Goal: Check status: Check status

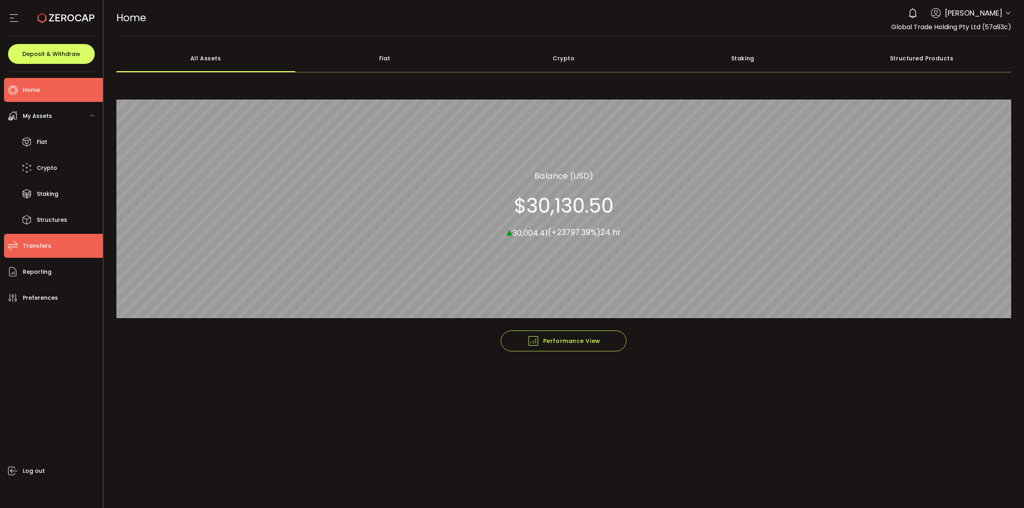
click at [37, 248] on span "Transfers" at bounding box center [37, 246] width 28 height 12
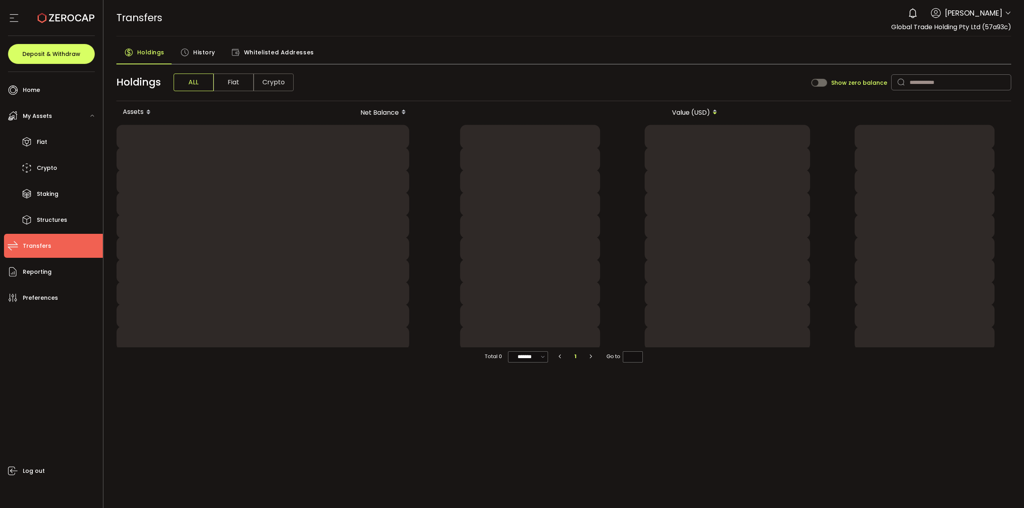
click at [206, 52] on span "History" at bounding box center [204, 52] width 22 height 16
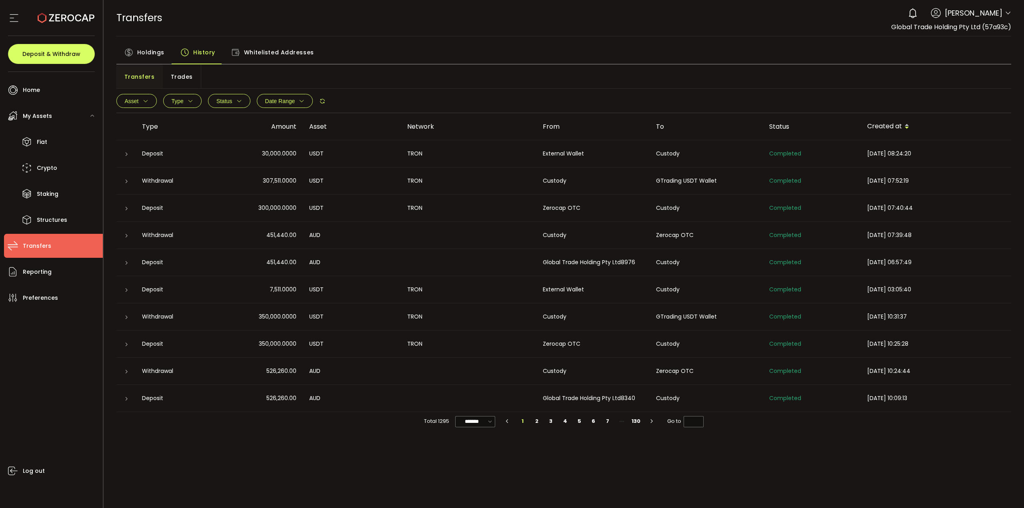
click at [878, 154] on span "[DATE] 08:24:20" at bounding box center [889, 154] width 44 height 8
click at [538, 157] on div "External Wallet" at bounding box center [592, 153] width 113 height 9
click at [126, 156] on icon at bounding box center [126, 154] width 5 height 5
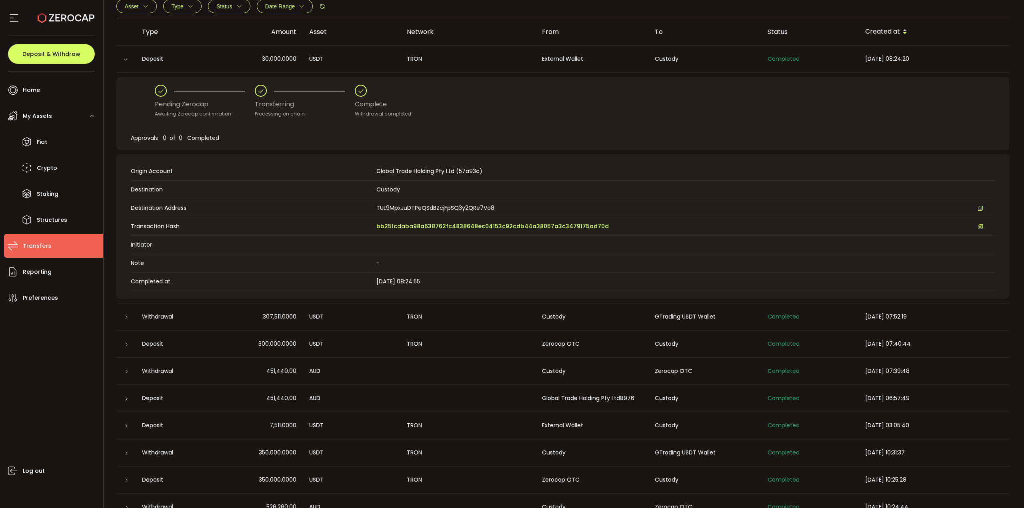
scroll to position [120, 0]
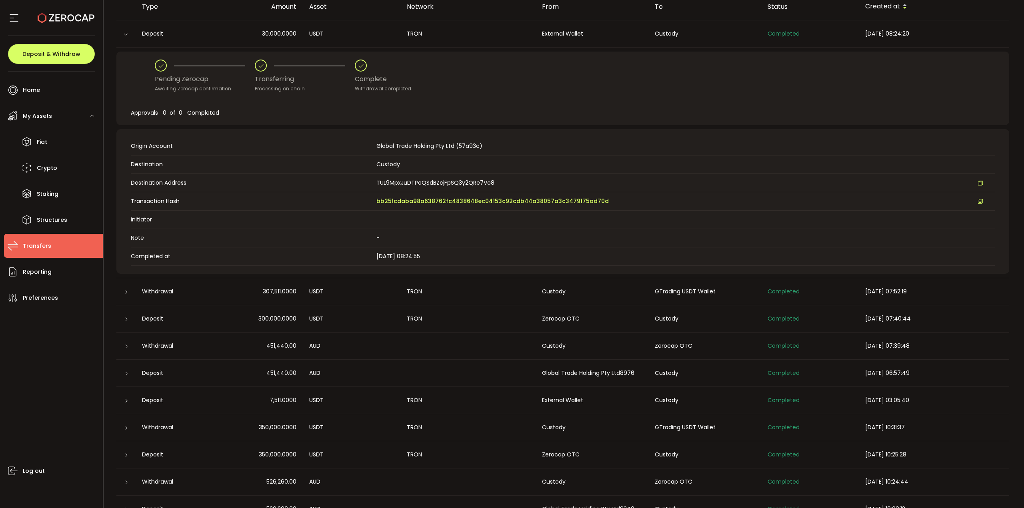
click at [233, 404] on div "7,511.0000" at bounding box center [258, 400] width 90 height 9
click at [130, 405] on td at bounding box center [125, 400] width 19 height 27
click at [124, 401] on icon at bounding box center [126, 401] width 5 height 5
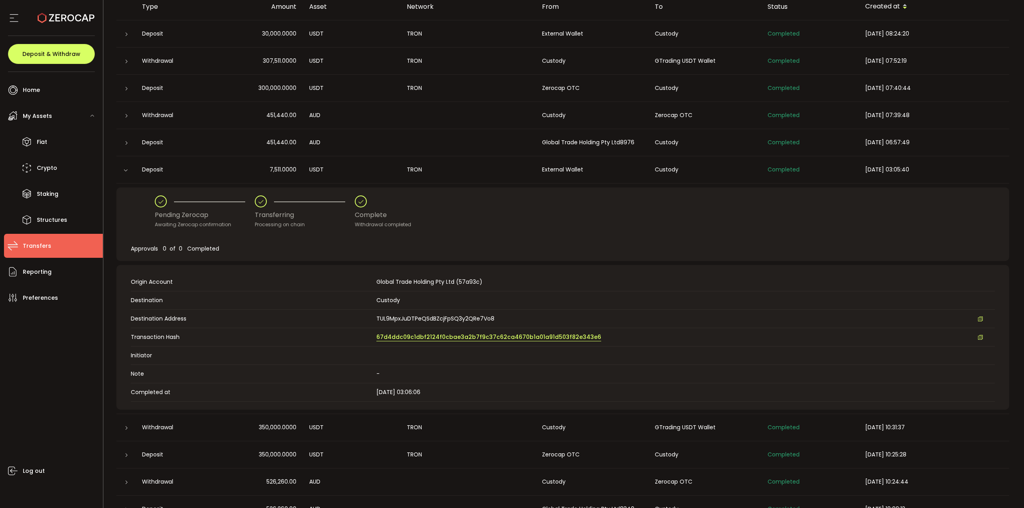
click at [556, 337] on span "67d4ddc09c1dbf2124f0cbae3a2b7f9c37c62ca4670b1a01a91d503f82e343e6" at bounding box center [488, 337] width 225 height 8
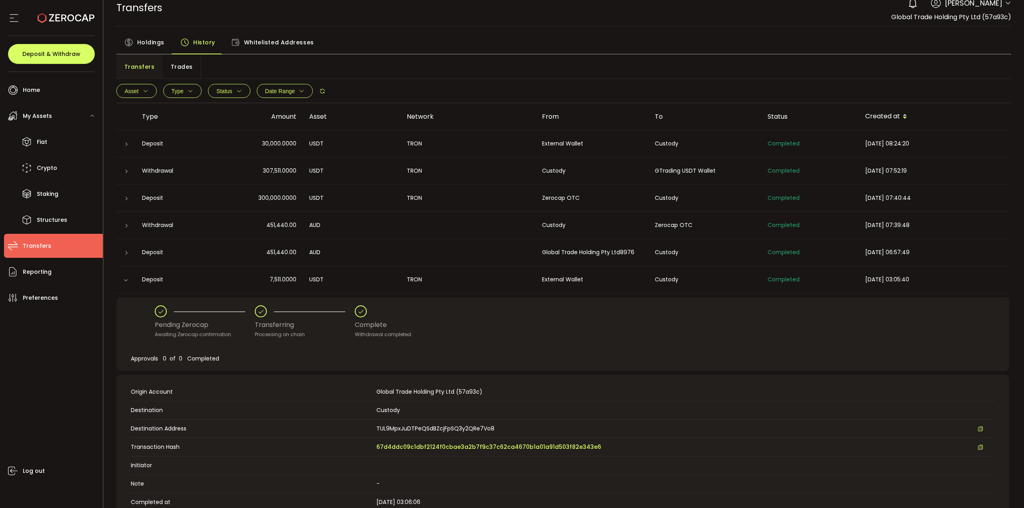
scroll to position [0, 0]
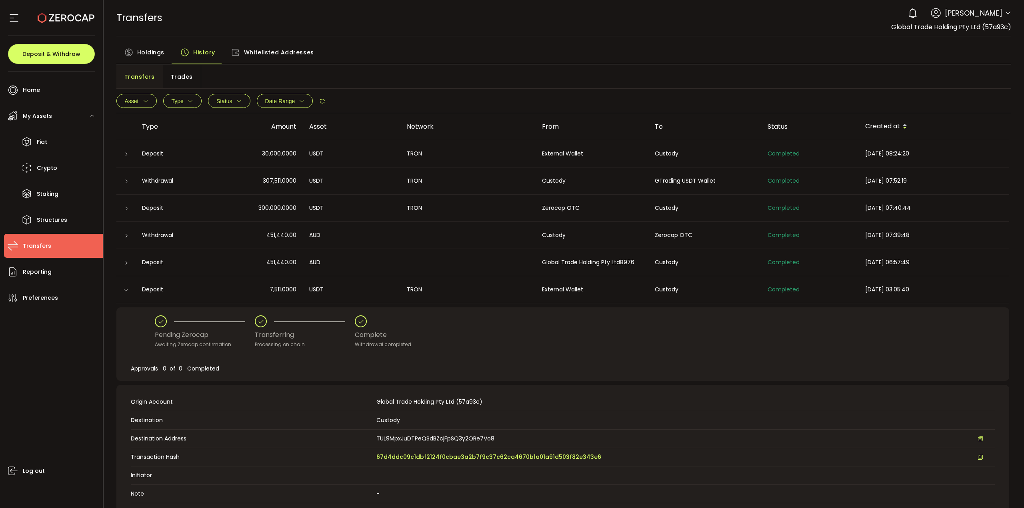
click at [128, 150] on div at bounding box center [126, 154] width 6 height 8
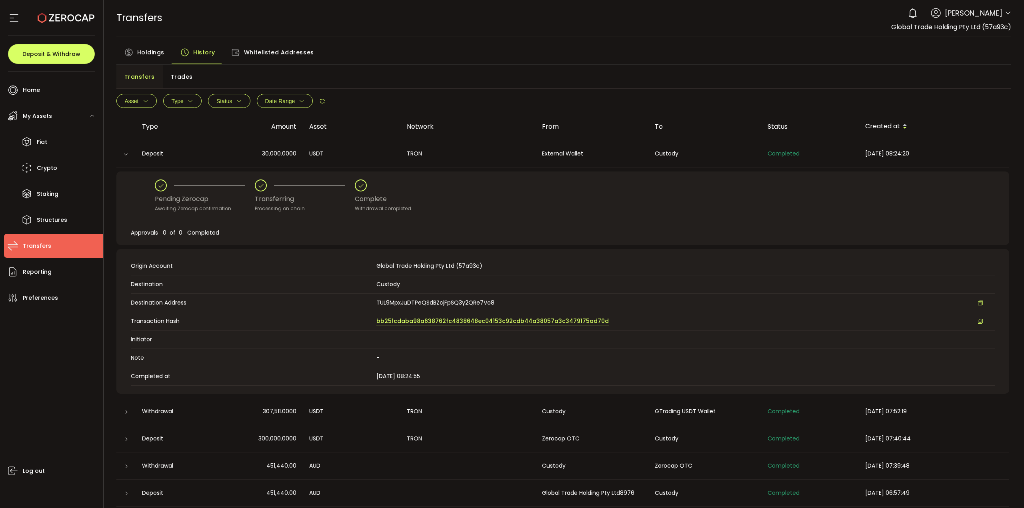
click at [460, 324] on span "bb251cdaba98a638762fc4838648ec04153c92cdb44a38057a3c3479175ad70d" at bounding box center [492, 321] width 232 height 8
click at [12, 91] on icon at bounding box center [13, 90] width 12 height 12
